Goal: Task Accomplishment & Management: Complete application form

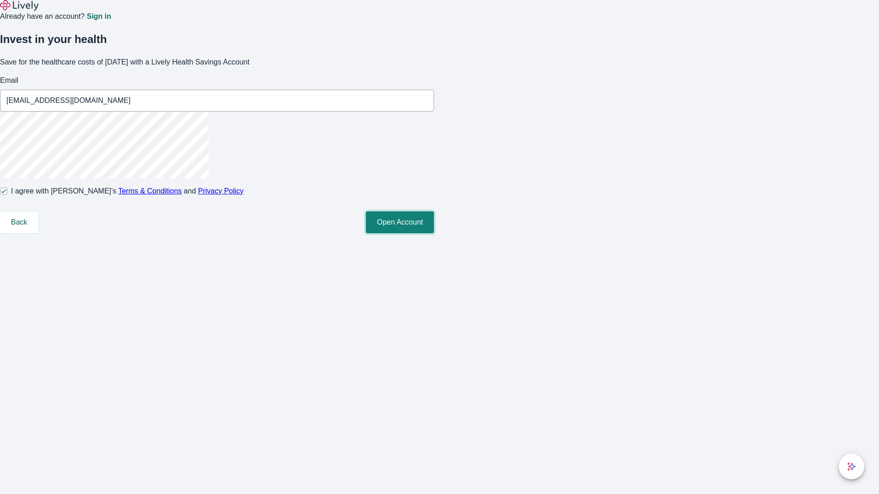
click at [434, 233] on button "Open Account" at bounding box center [400, 222] width 68 height 22
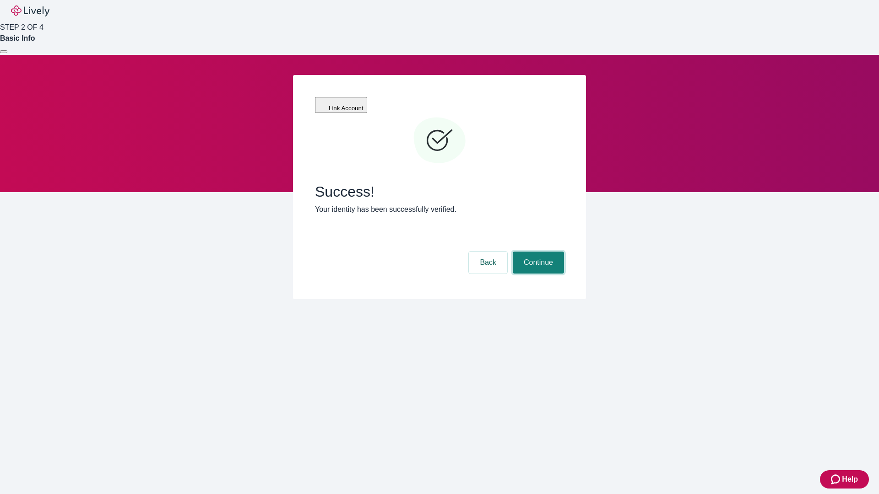
click at [537, 252] on button "Continue" at bounding box center [538, 263] width 51 height 22
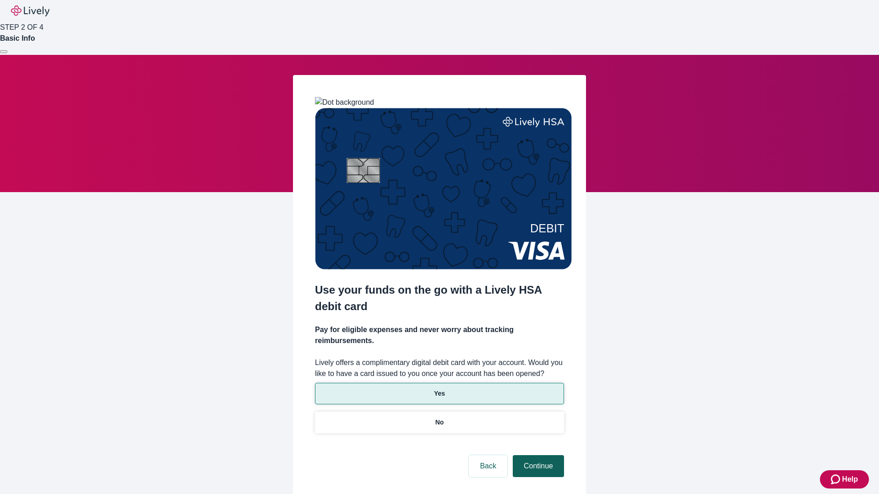
click at [439, 389] on p "Yes" at bounding box center [439, 394] width 11 height 10
click at [537, 455] on button "Continue" at bounding box center [538, 466] width 51 height 22
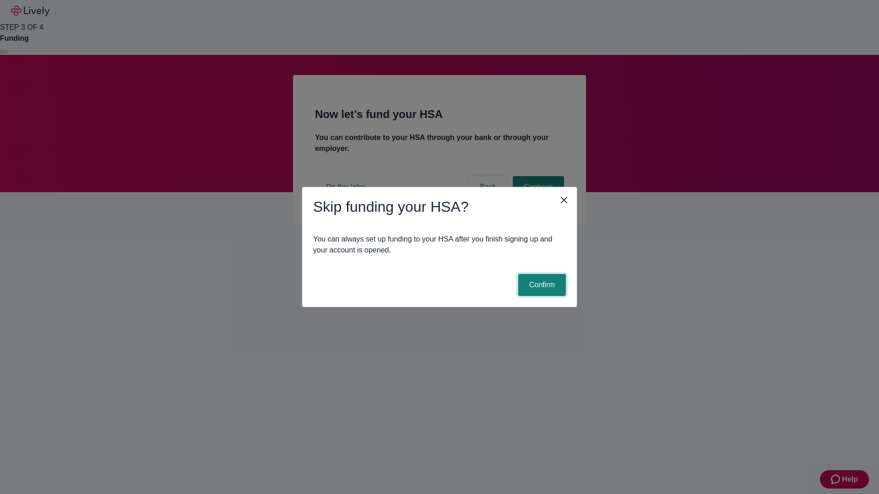
click at [541, 285] on button "Confirm" at bounding box center [542, 285] width 48 height 22
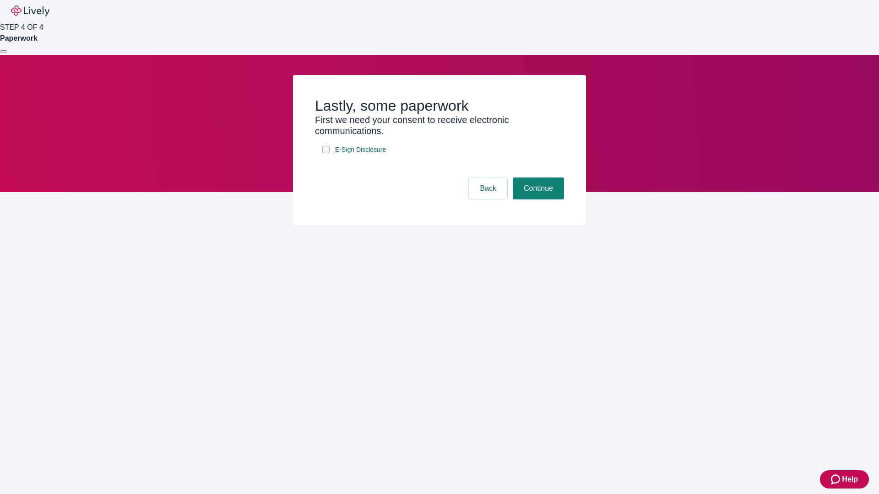
click at [326, 153] on input "E-Sign Disclosure" at bounding box center [325, 149] width 7 height 7
checkbox input "true"
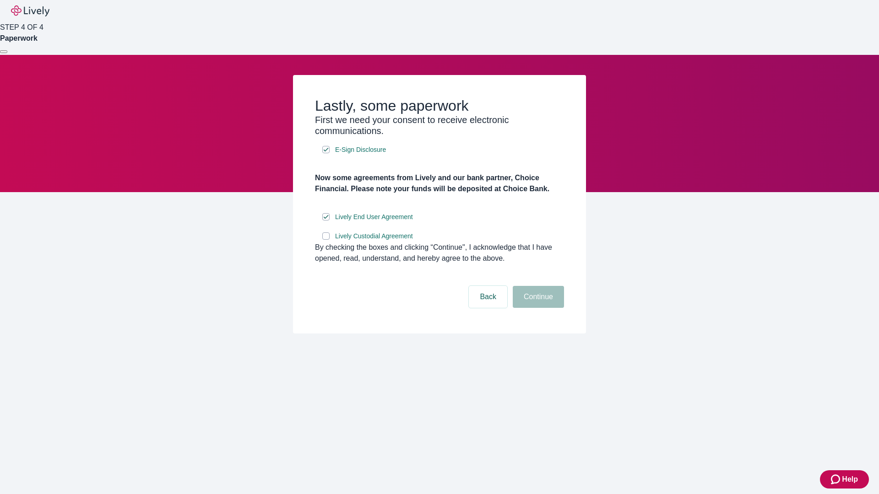
click at [326, 240] on input "Lively Custodial Agreement" at bounding box center [325, 236] width 7 height 7
checkbox input "true"
click at [537, 308] on button "Continue" at bounding box center [538, 297] width 51 height 22
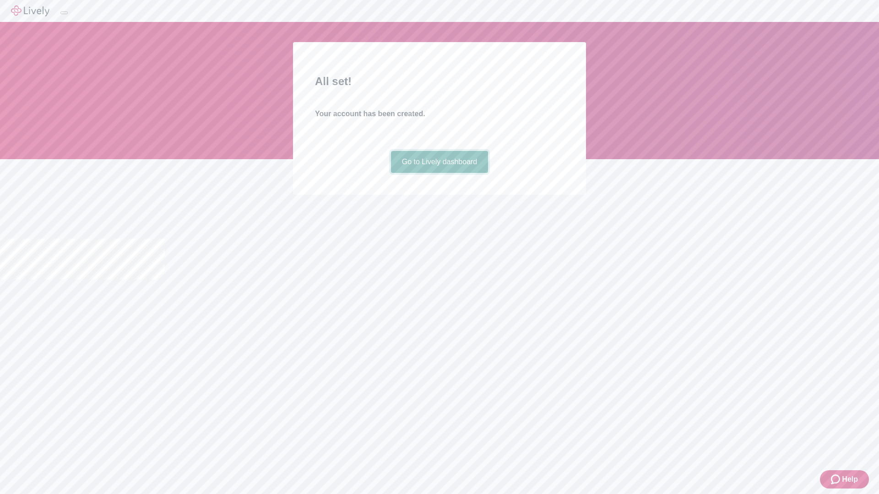
click at [439, 173] on link "Go to Lively dashboard" at bounding box center [440, 162] width 98 height 22
